Goal: Information Seeking & Learning: Learn about a topic

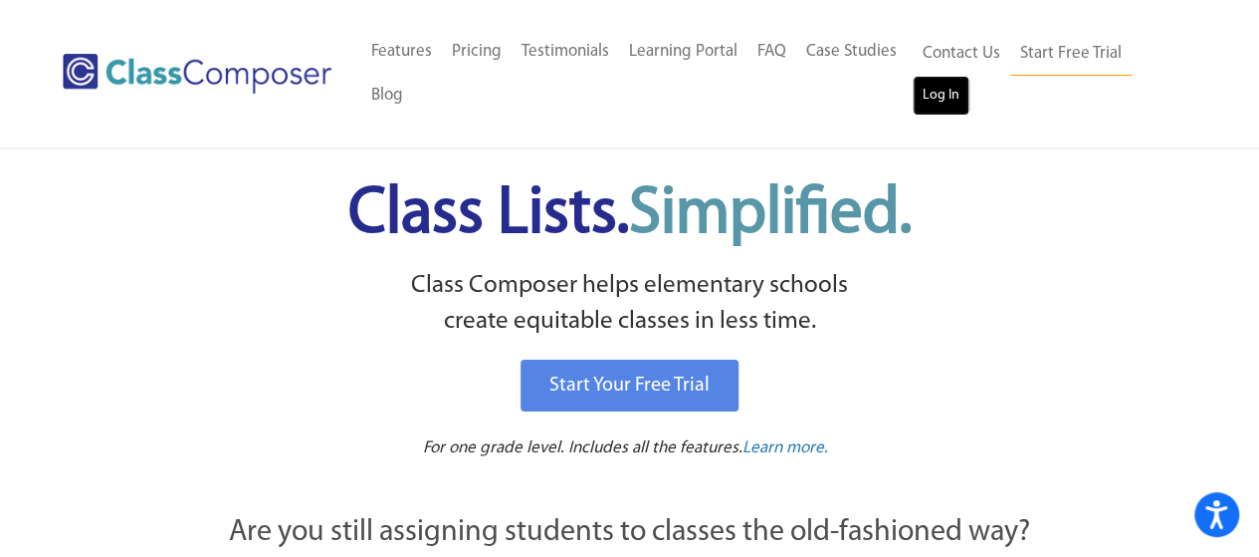
click at [941, 99] on link "Log In" at bounding box center [941, 96] width 57 height 40
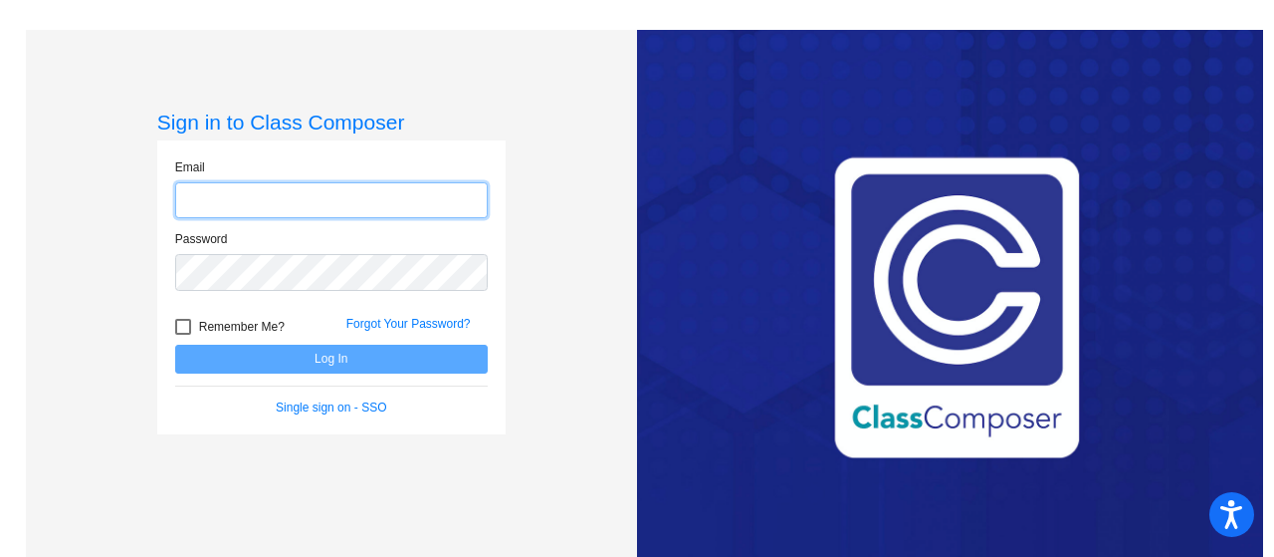
type input "eddingtonh@mdusd.org"
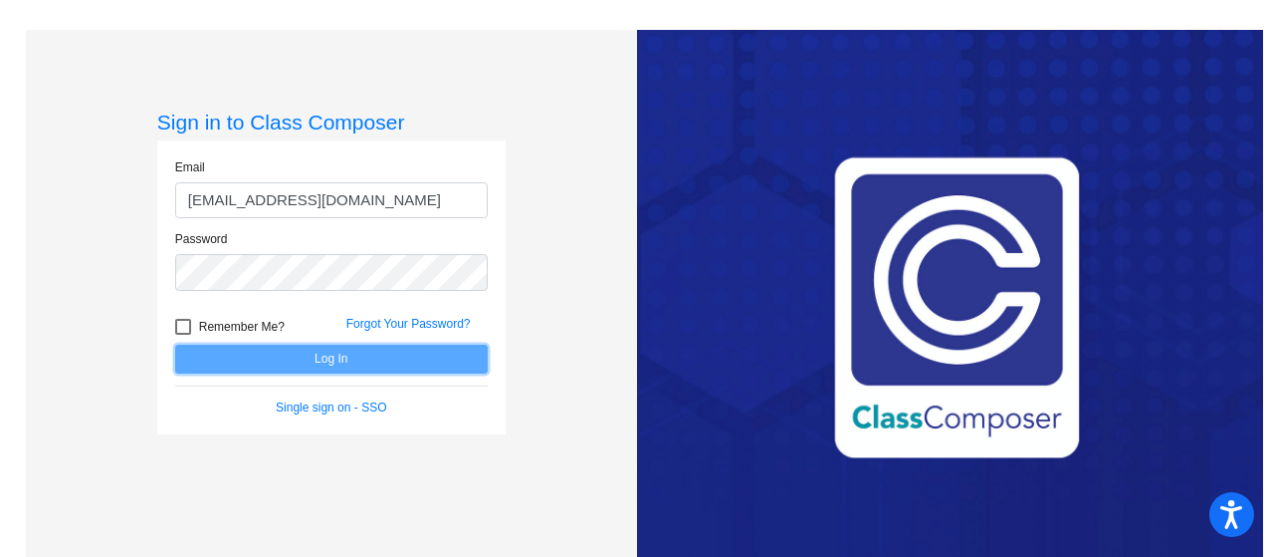
click at [368, 359] on button "Log In" at bounding box center [331, 358] width 313 height 29
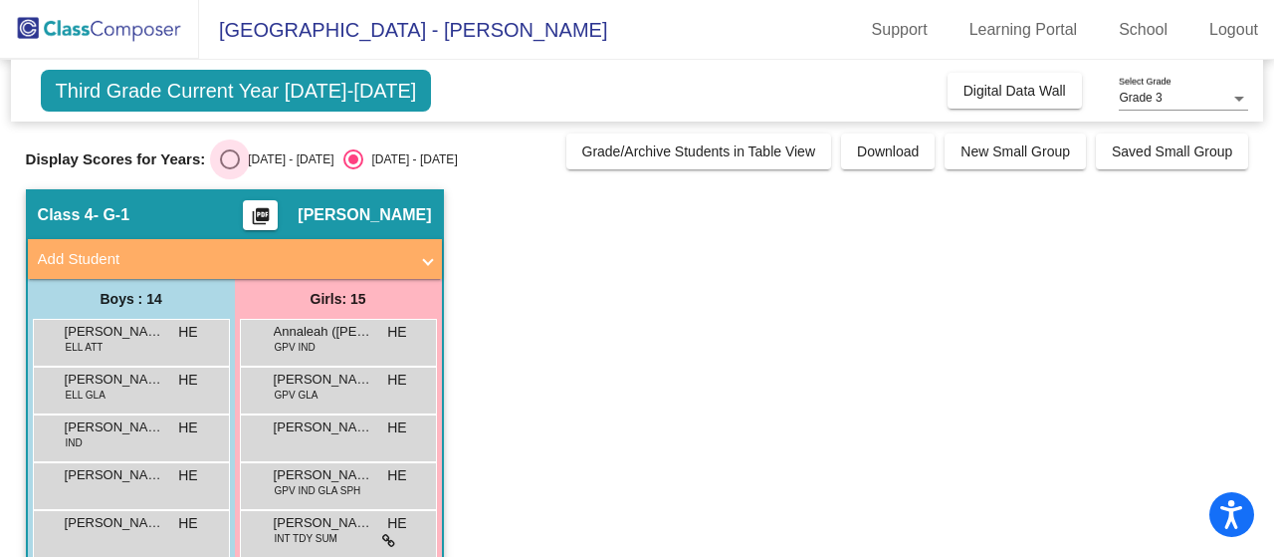
click at [233, 158] on div "Select an option" at bounding box center [230, 159] width 20 height 20
click at [230, 169] on input "2024 - 2025" at bounding box center [229, 169] width 1 height 1
radio input "true"
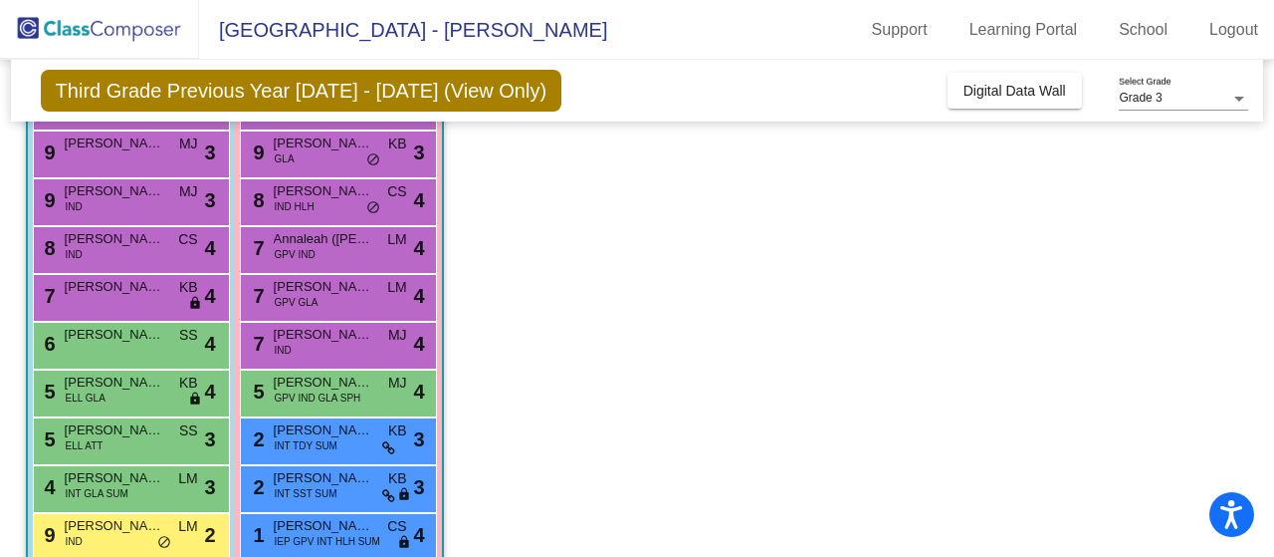
scroll to position [231, 0]
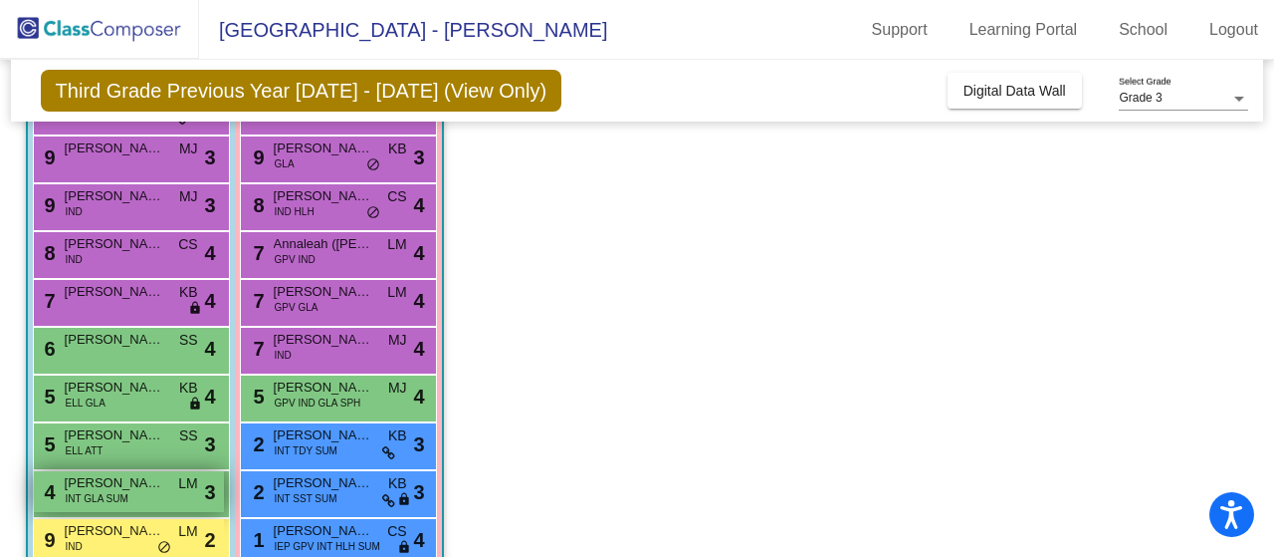
click at [133, 487] on span "Melvin (Mello) Steelman-Spruell" at bounding box center [115, 483] width 100 height 20
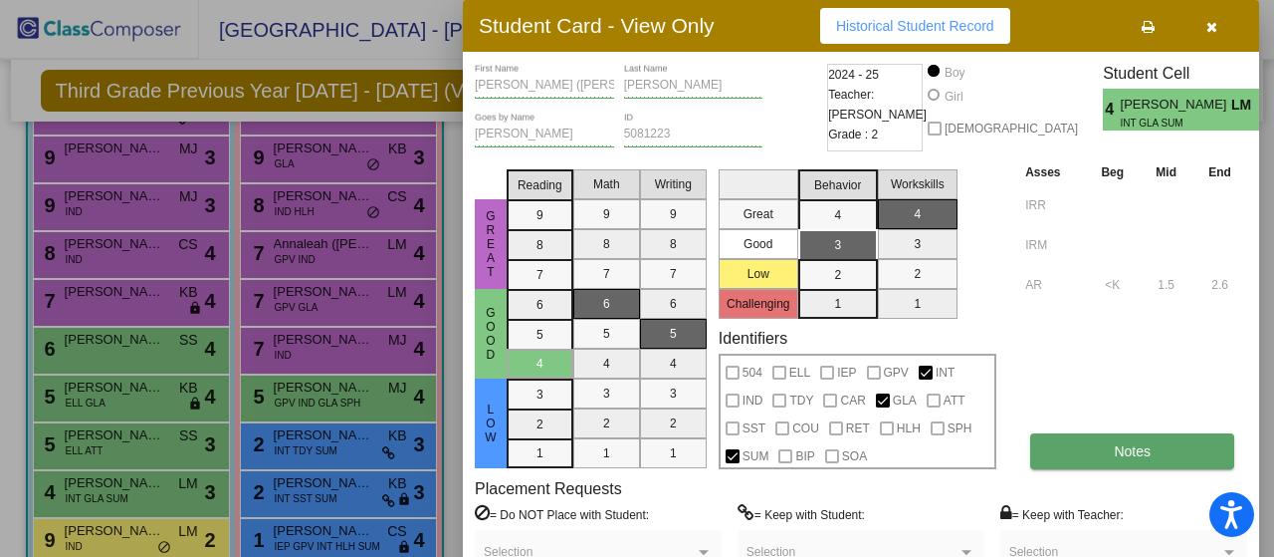
click at [1145, 451] on span "Notes" at bounding box center [1132, 451] width 37 height 16
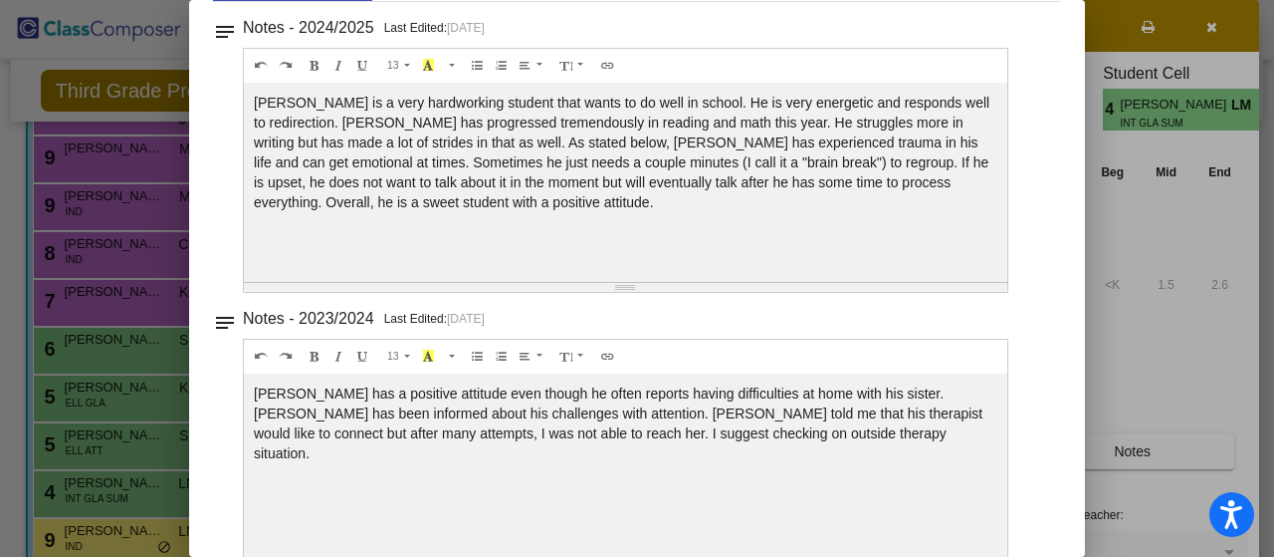
scroll to position [0, 0]
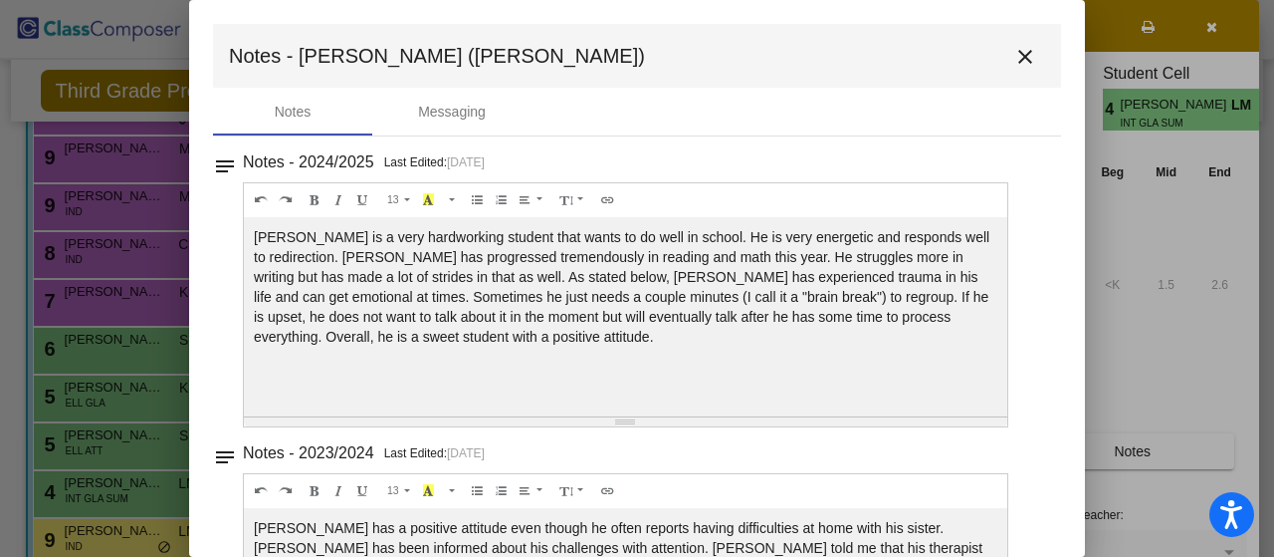
click at [1014, 55] on mat-icon "close" at bounding box center [1026, 57] width 24 height 24
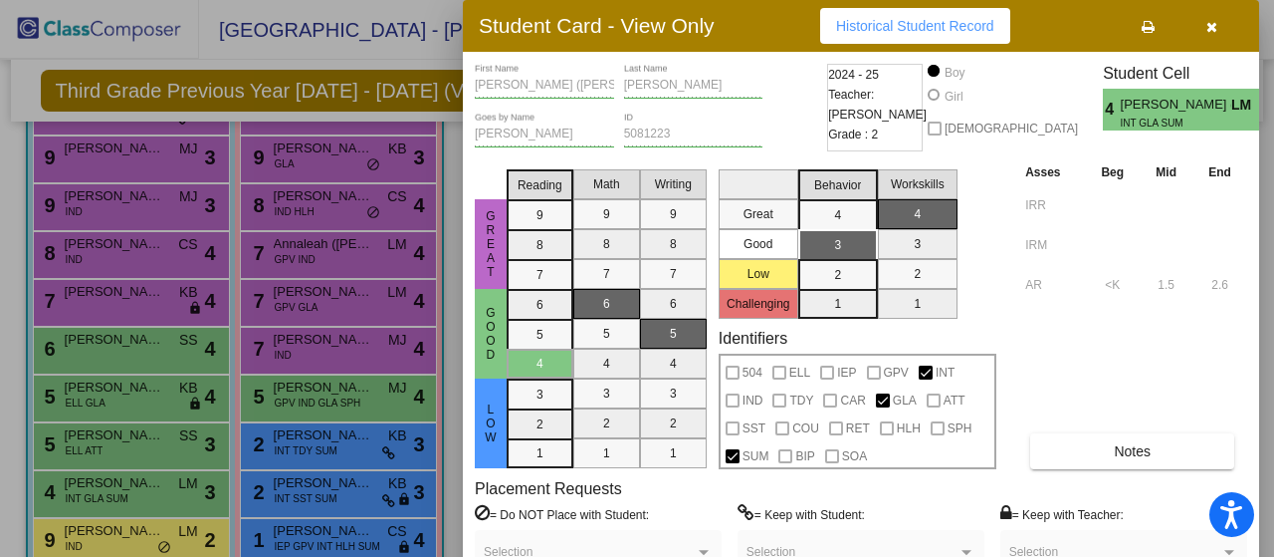
click at [1211, 24] on icon "button" at bounding box center [1212, 27] width 11 height 14
